Goal: Task Accomplishment & Management: Use online tool/utility

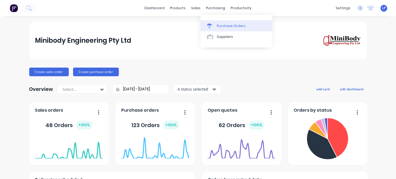
click at [219, 26] on div "Purchase Orders" at bounding box center [231, 26] width 29 height 5
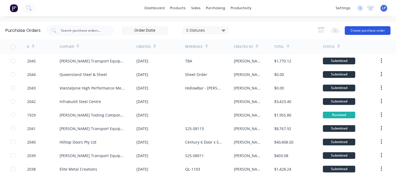
click at [363, 29] on button "Create purchase order" at bounding box center [368, 30] width 46 height 9
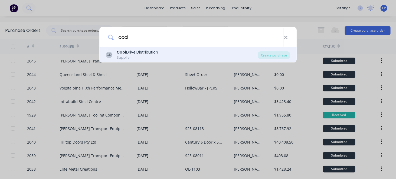
type input "cool"
click at [159, 53] on div "CD Cool Drive Distribution Supplier" at bounding box center [182, 55] width 152 height 11
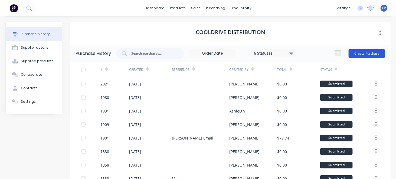
click at [370, 52] on button "Create Purchase" at bounding box center [367, 53] width 37 height 9
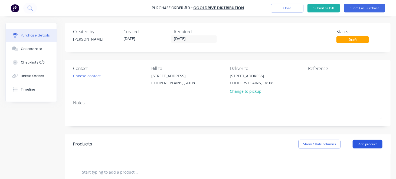
click at [371, 144] on button "Add product" at bounding box center [368, 144] width 30 height 9
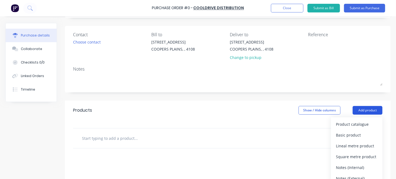
scroll to position [54, 0]
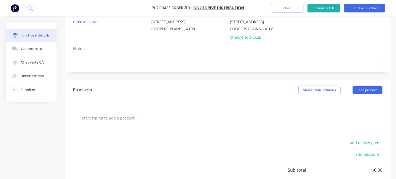
click at [197, 120] on div at bounding box center [158, 118] width 163 height 11
click at [366, 92] on button "Add product" at bounding box center [368, 90] width 30 height 9
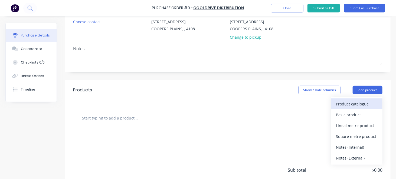
click at [358, 105] on div "Product catalogue" at bounding box center [357, 104] width 42 height 8
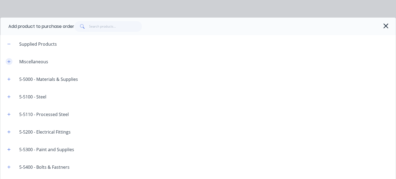
click at [8, 64] on button "button" at bounding box center [9, 61] width 7 height 7
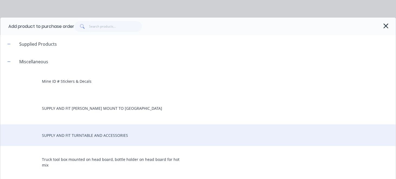
click at [54, 133] on div "SUPPLY AND FIT TURNTABLE AND ACCESSORIES" at bounding box center [198, 136] width 396 height 22
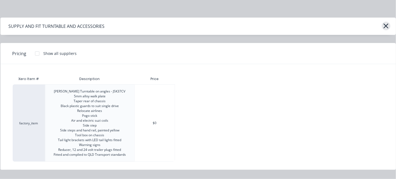
click at [388, 27] on icon "button" at bounding box center [386, 26] width 5 height 5
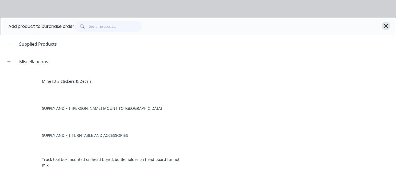
click at [384, 25] on icon "button" at bounding box center [387, 26] width 6 height 8
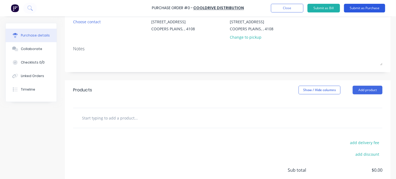
click at [366, 8] on button "Submit as Purchase" at bounding box center [364, 8] width 41 height 9
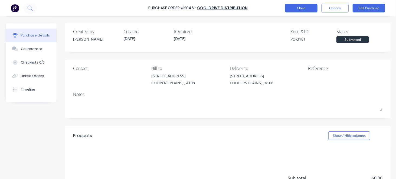
click at [304, 7] on button "Close" at bounding box center [301, 8] width 33 height 9
